Goal: Navigation & Orientation: Go to known website

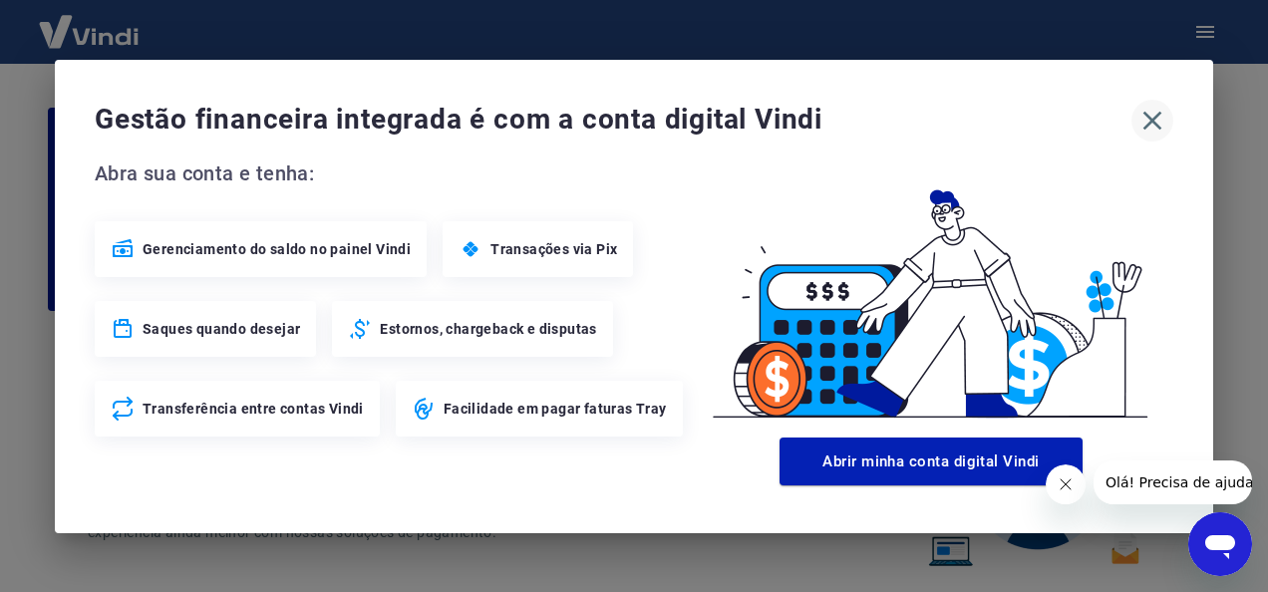
click at [1149, 120] on icon "button" at bounding box center [1152, 121] width 32 height 32
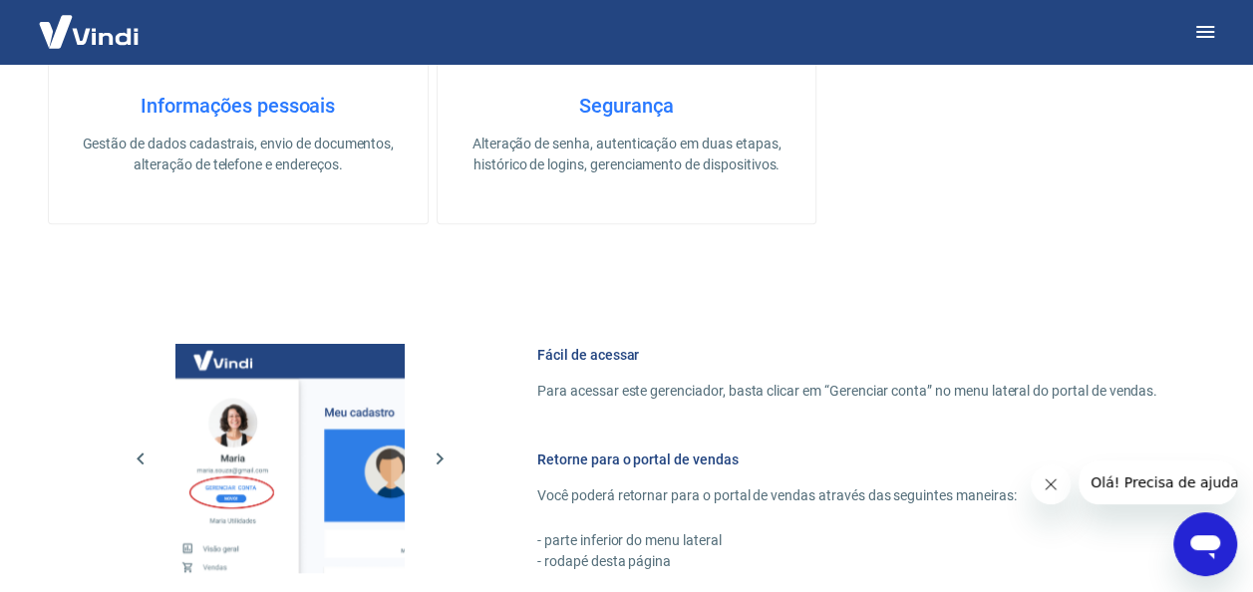
scroll to position [1166, 0]
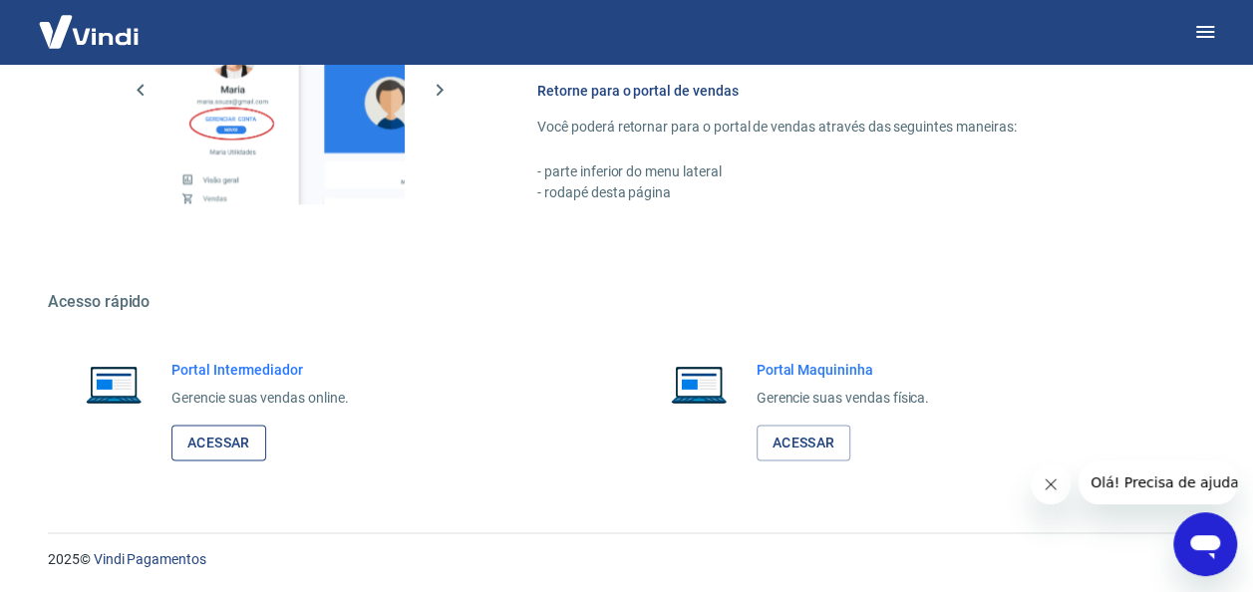
click at [211, 451] on link "Acessar" at bounding box center [218, 443] width 95 height 37
